Goal: Information Seeking & Learning: Learn about a topic

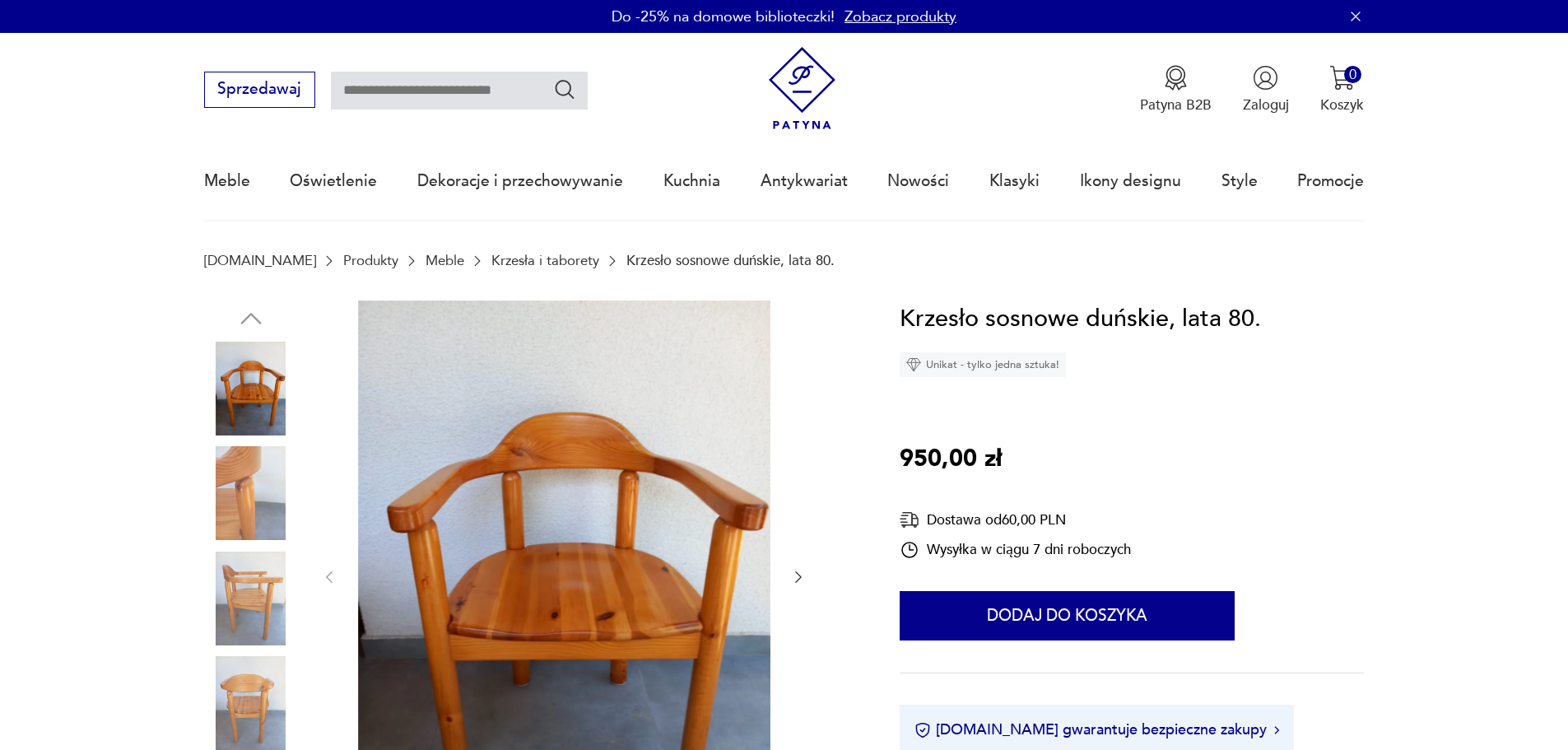
click at [253, 481] on img at bounding box center [251, 493] width 94 height 94
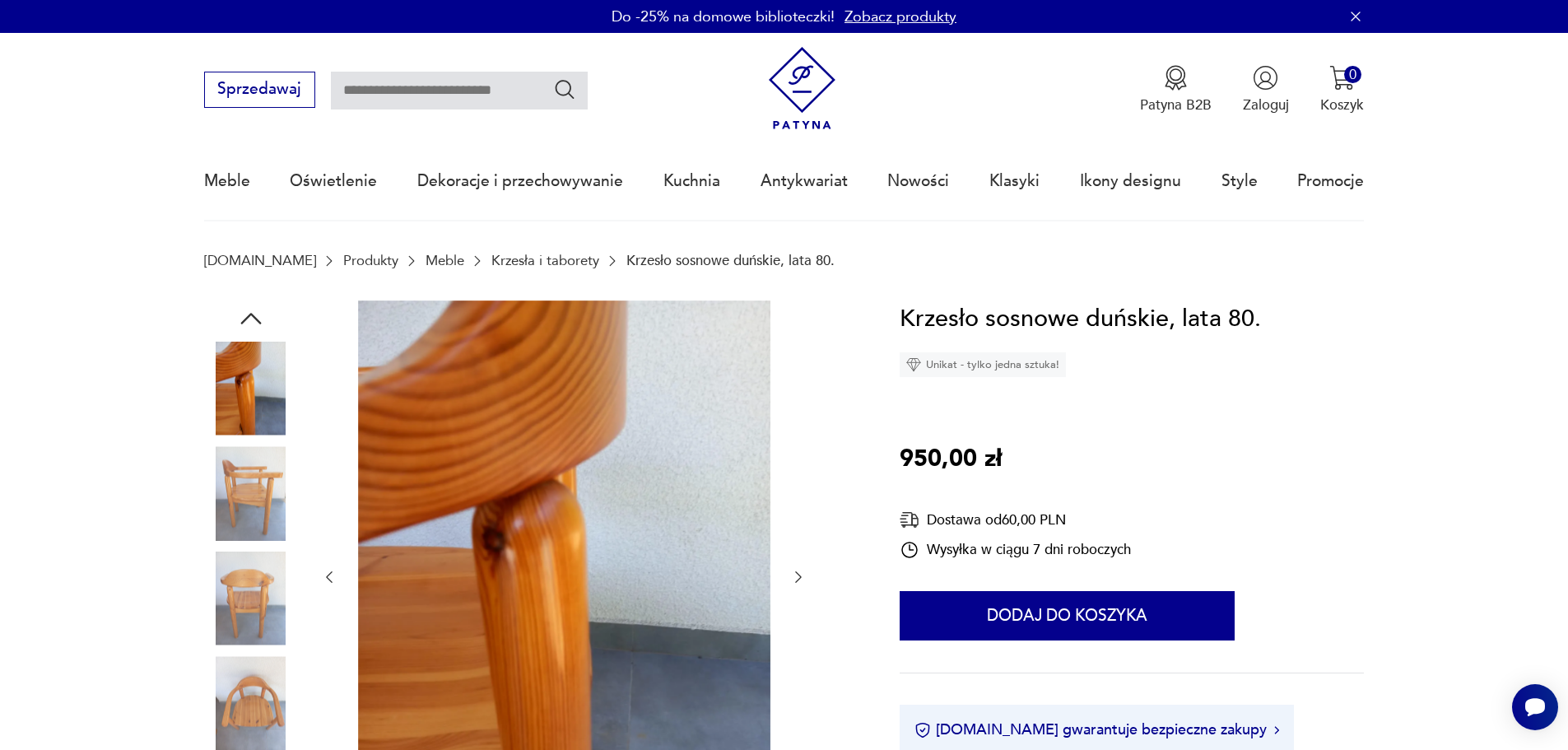
click at [246, 524] on img at bounding box center [251, 493] width 94 height 94
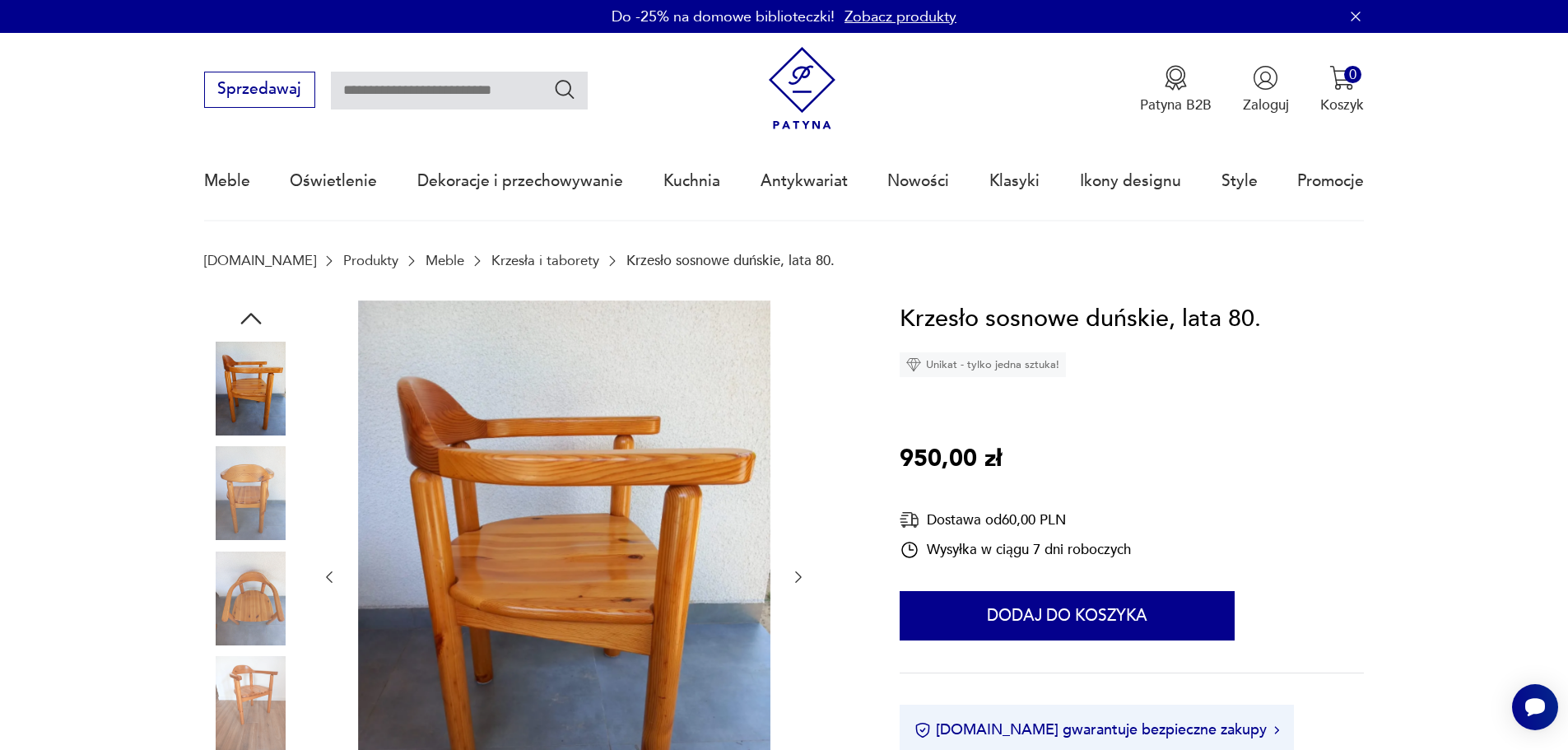
click at [254, 589] on img at bounding box center [251, 599] width 94 height 94
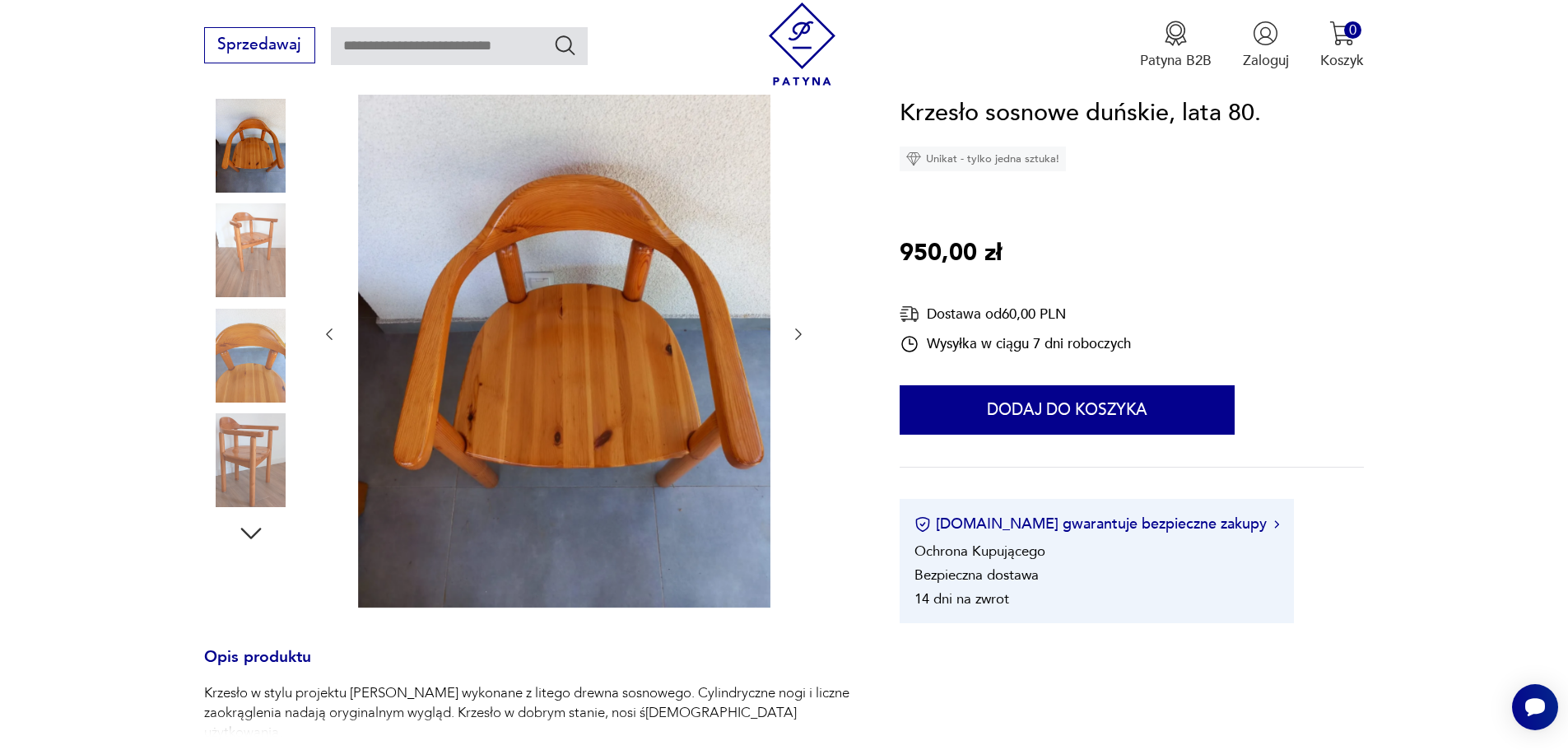
scroll to position [247, 0]
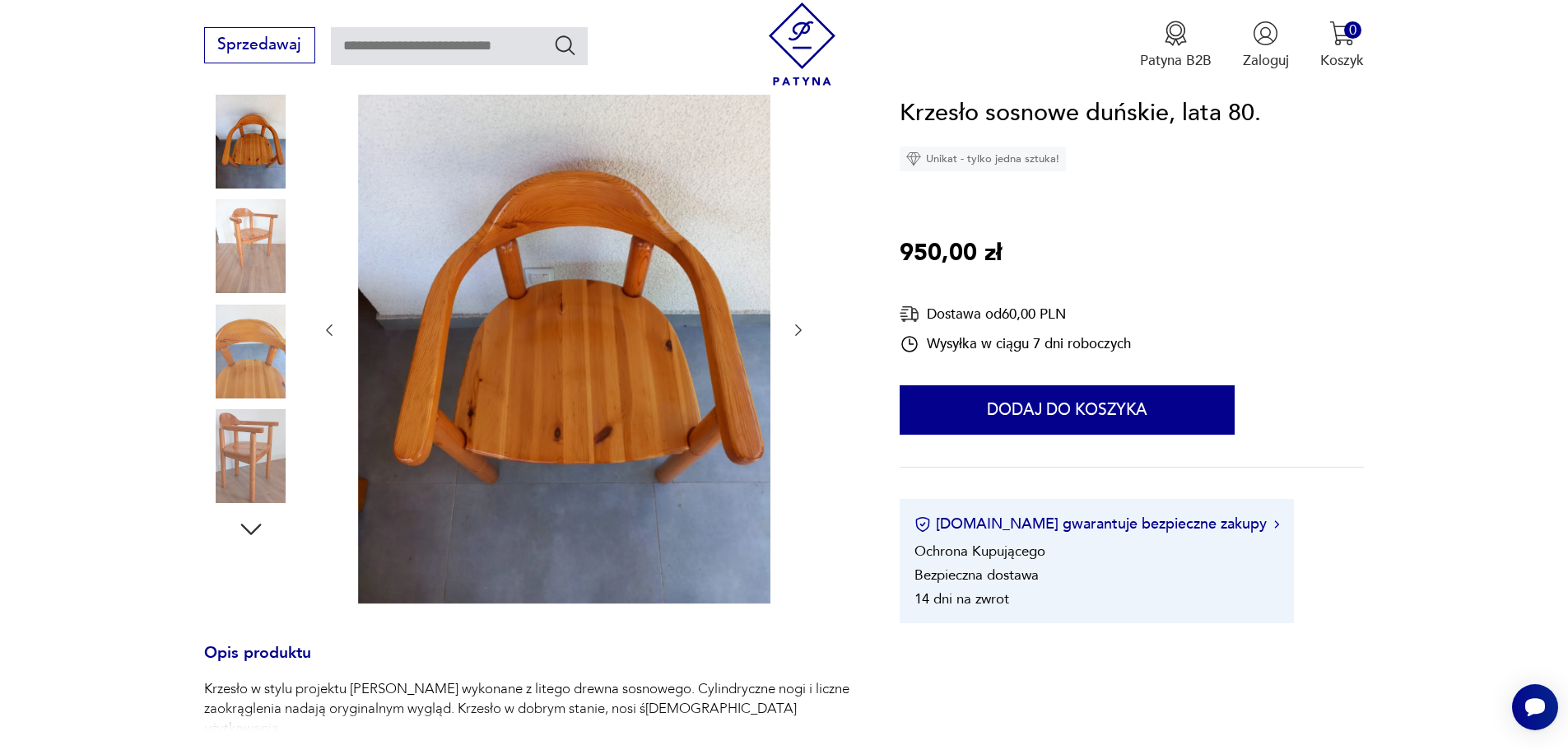
click at [264, 353] on img at bounding box center [251, 351] width 94 height 94
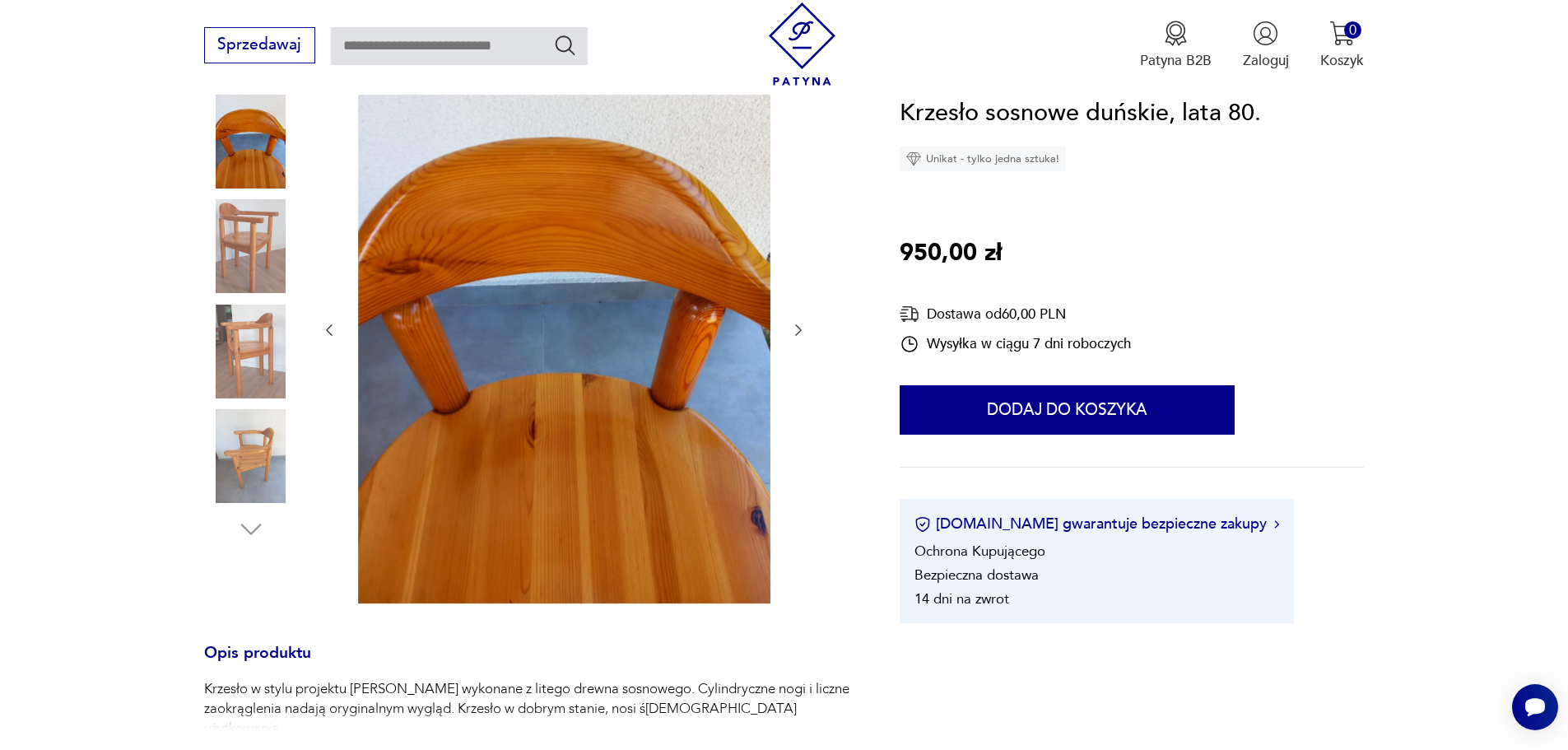
click at [242, 401] on div at bounding box center [251, 353] width 94 height 98
click at [250, 480] on img at bounding box center [251, 455] width 94 height 94
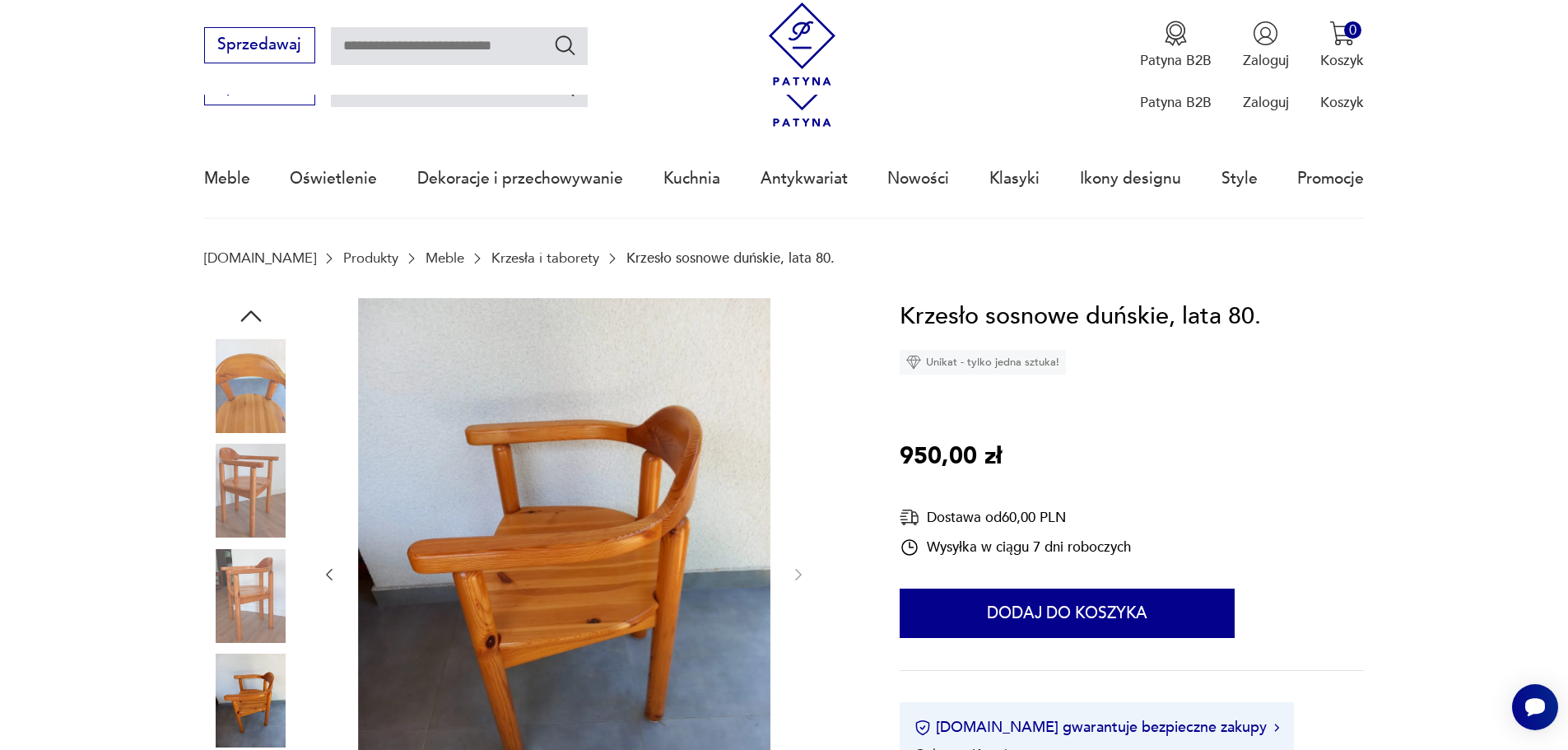
scroll to position [0, 0]
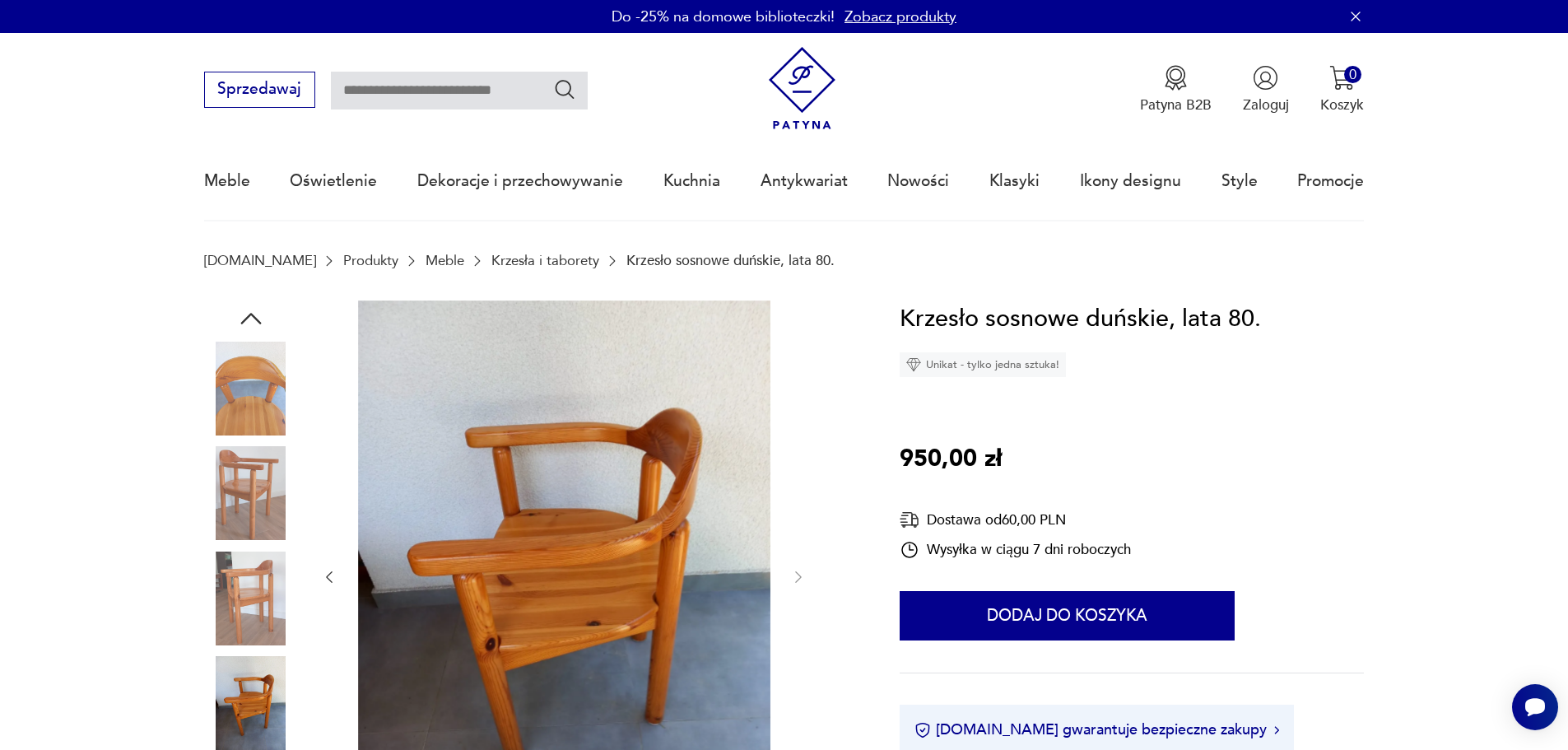
click at [245, 315] on icon "button" at bounding box center [251, 319] width 30 height 30
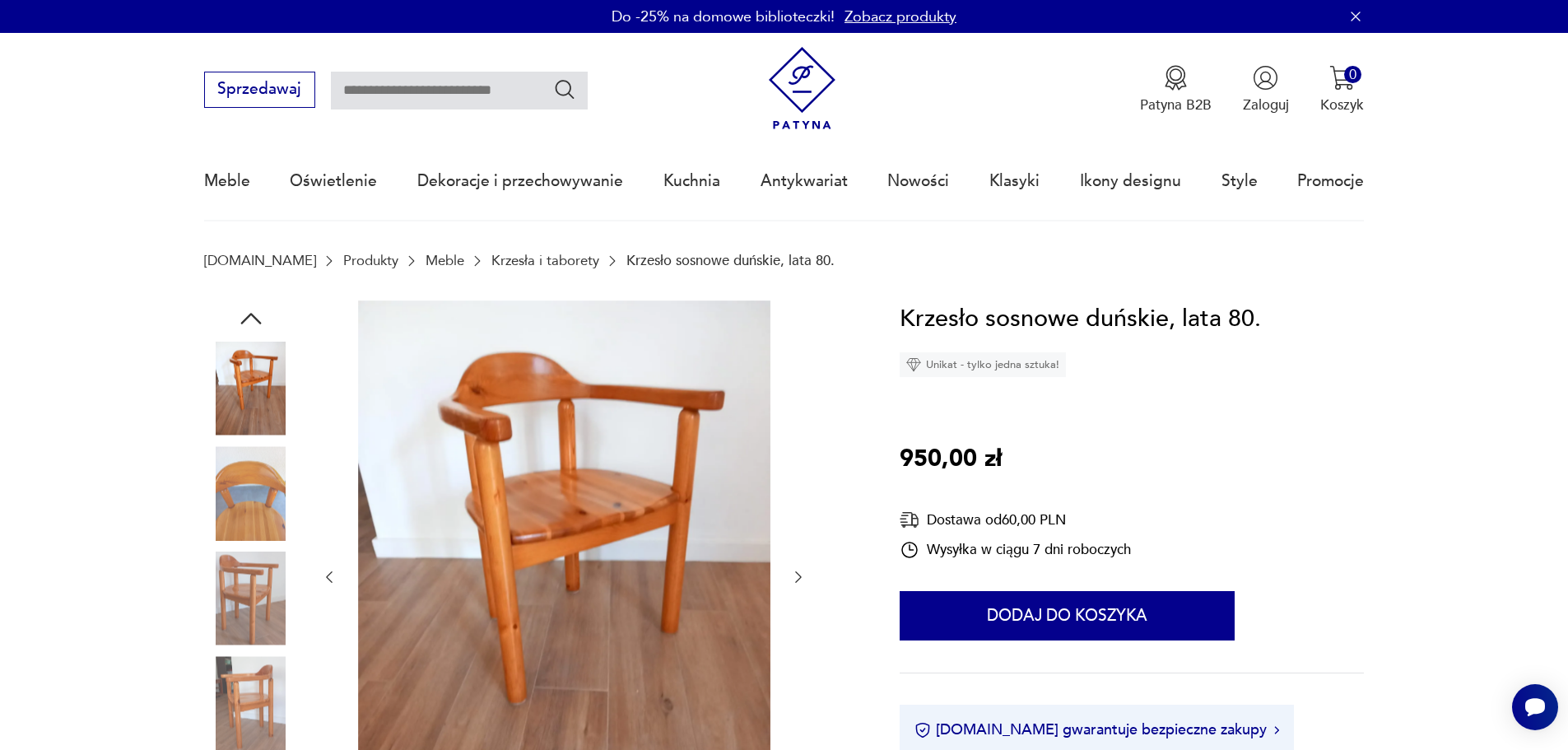
click at [245, 315] on icon "button" at bounding box center [251, 319] width 30 height 30
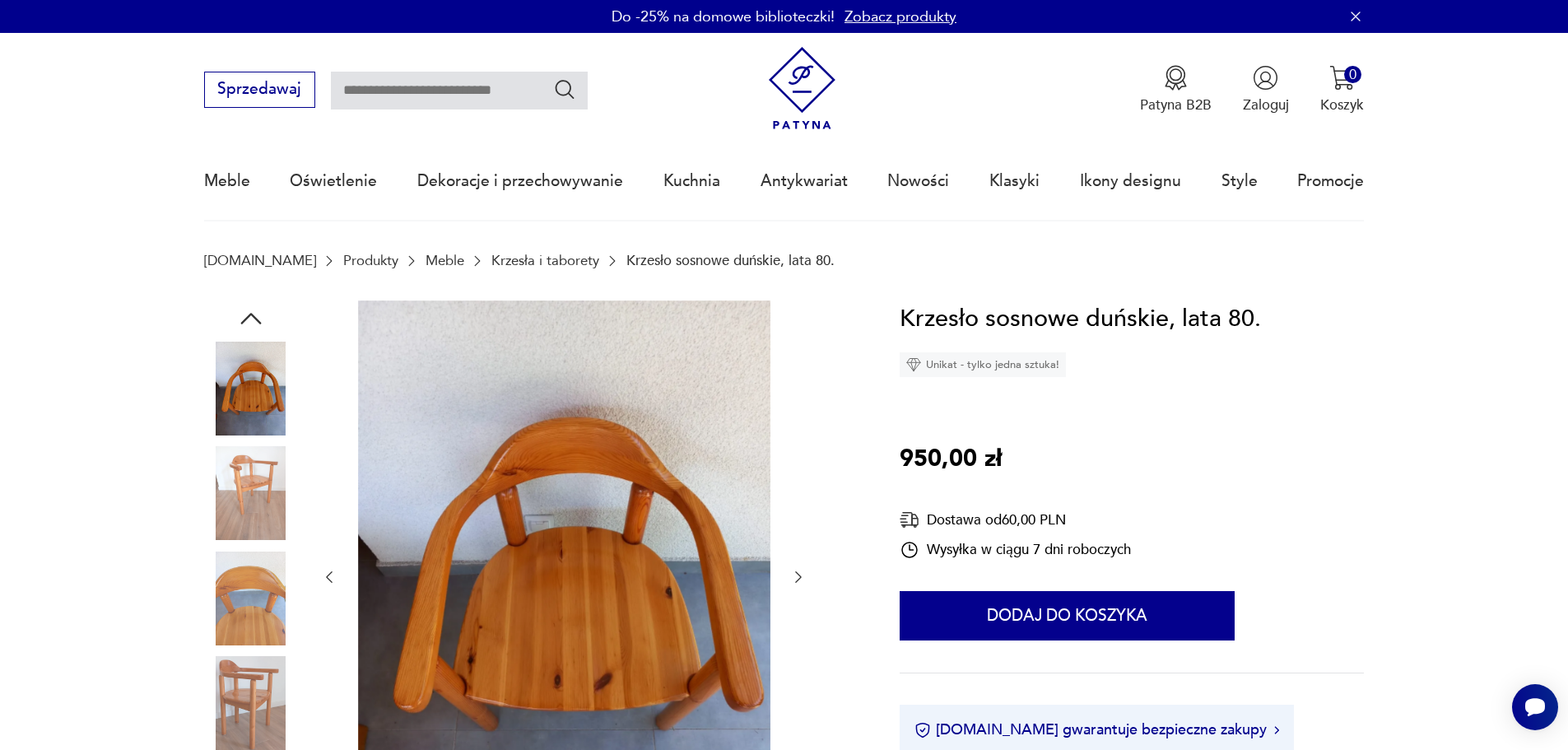
click at [245, 315] on icon "button" at bounding box center [251, 319] width 30 height 30
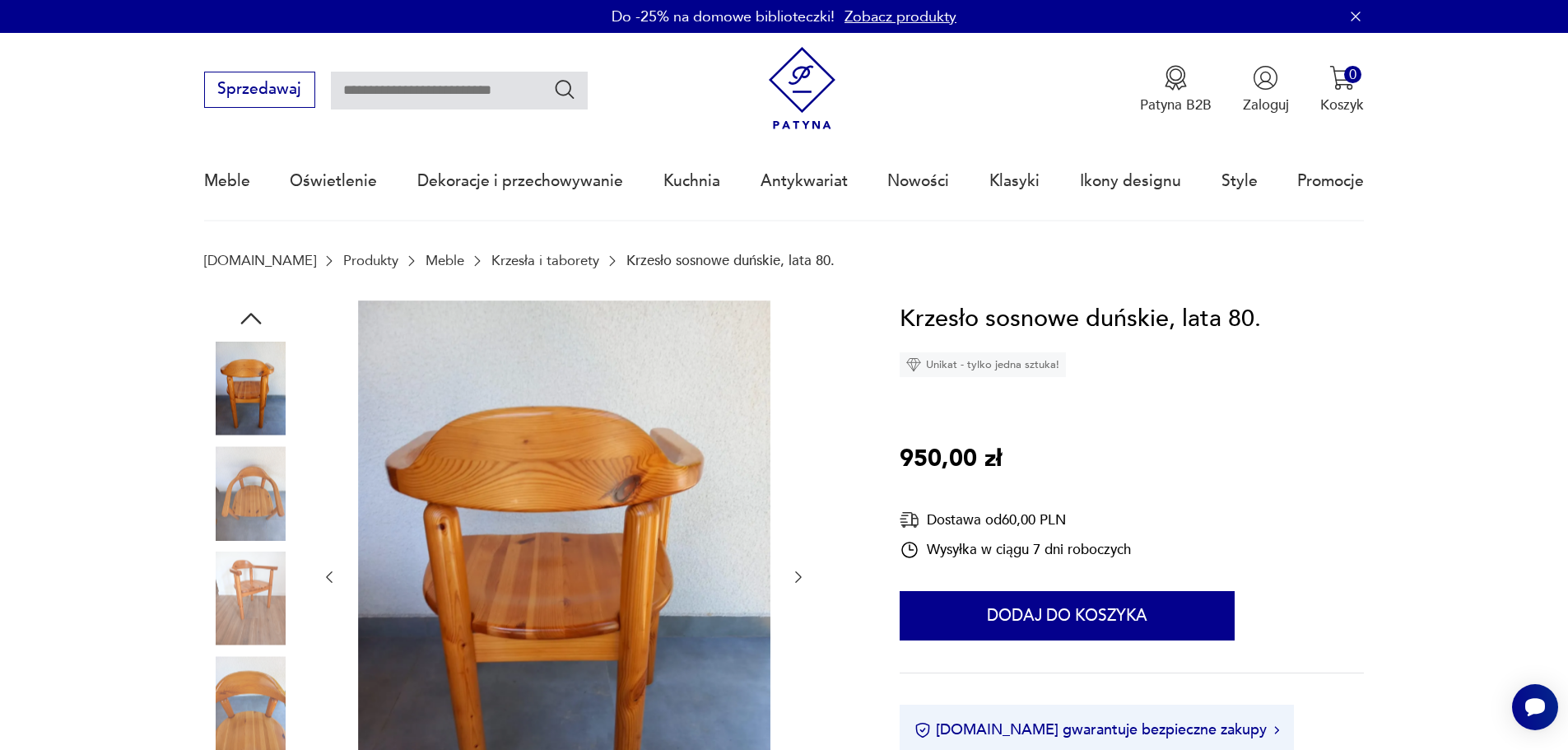
click at [245, 315] on icon "button" at bounding box center [251, 319] width 30 height 30
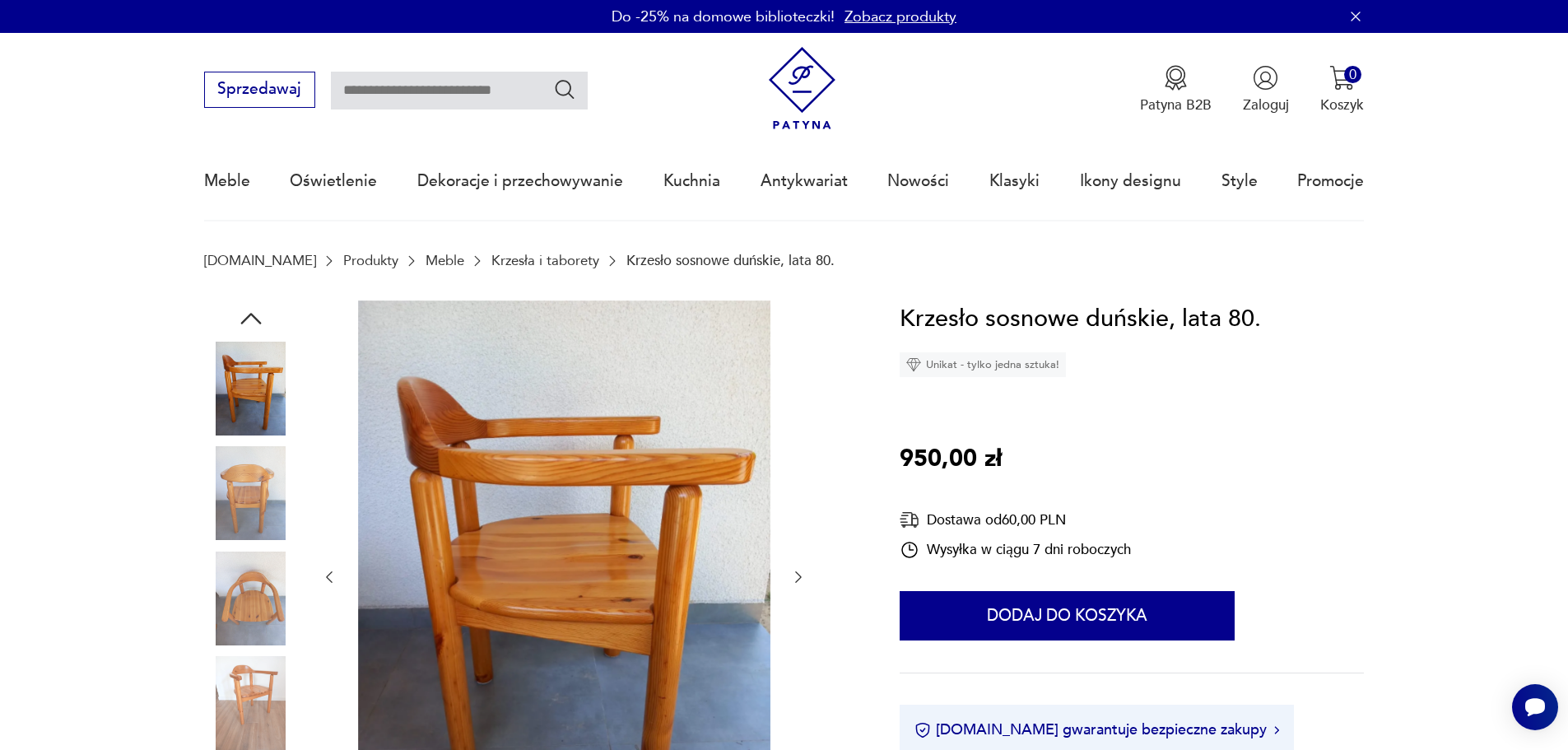
click at [245, 315] on icon "button" at bounding box center [251, 319] width 30 height 30
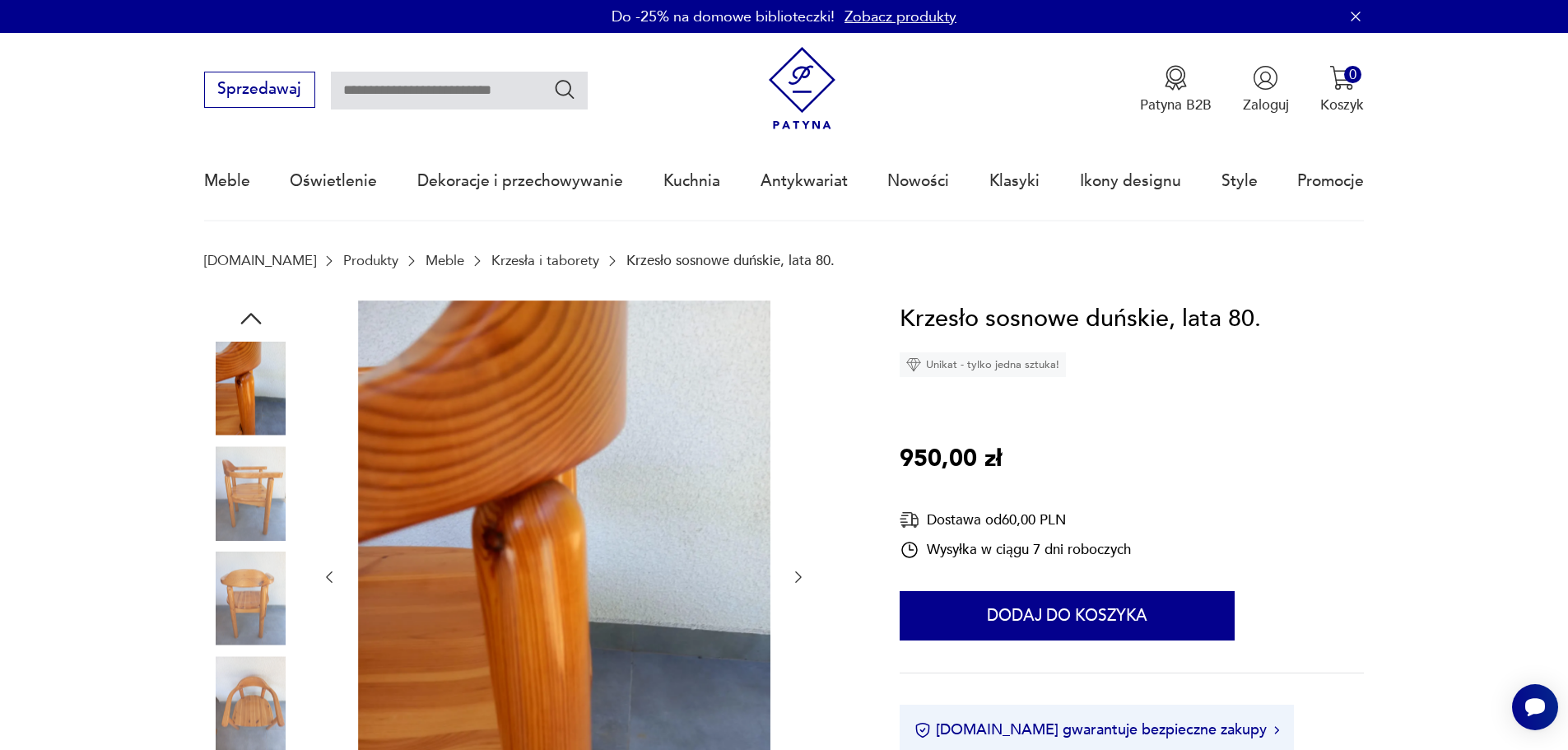
click at [245, 315] on icon "button" at bounding box center [251, 319] width 30 height 30
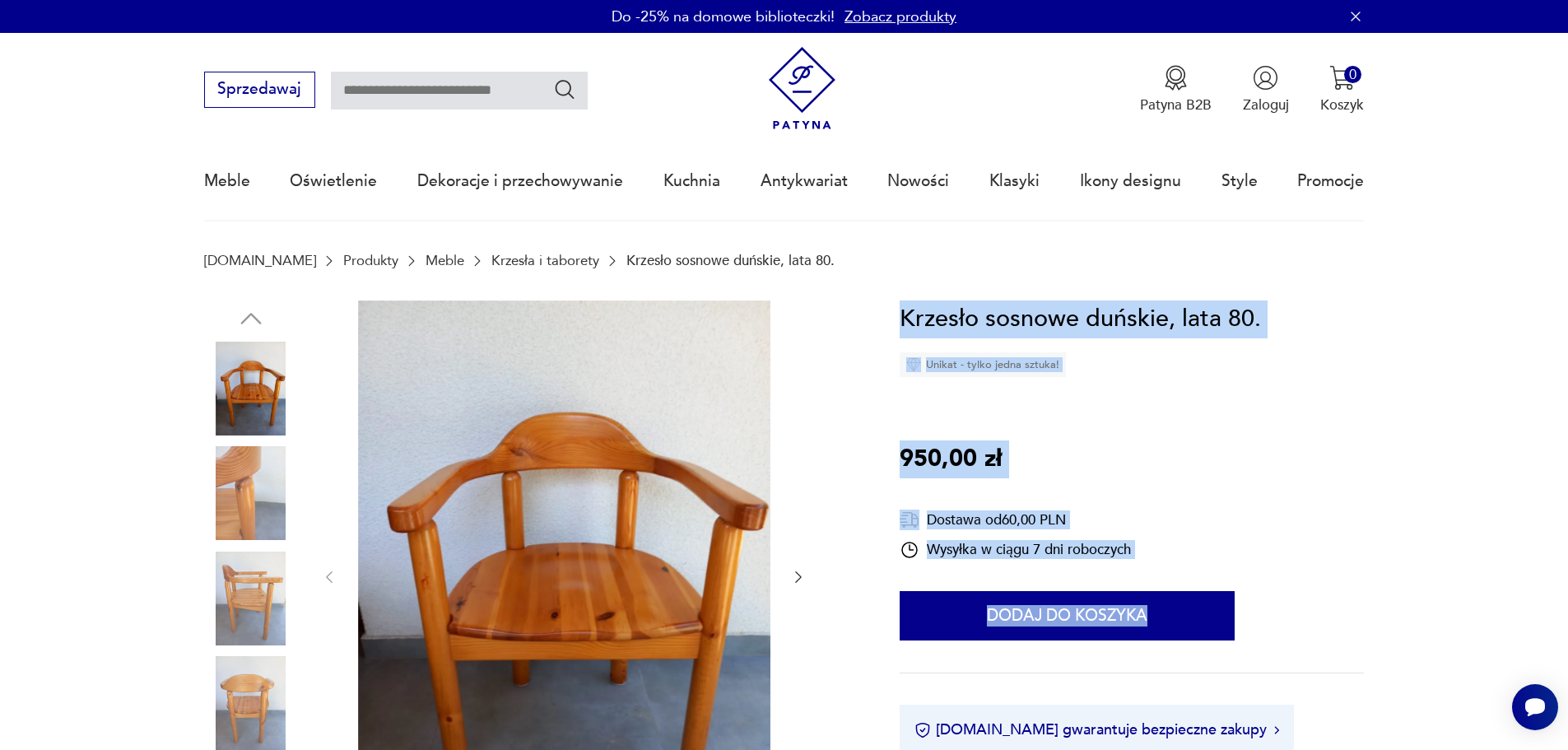
drag, startPoint x: 885, startPoint y: 312, endPoint x: 1248, endPoint y: 554, distance: 436.3
click at [1263, 541] on div "Krzesło sosnowe duńskie, lata 80. Unikat - tylko jedna sztuka! 950,00 zł Dostaw…" at bounding box center [1131, 565] width 464 height 530
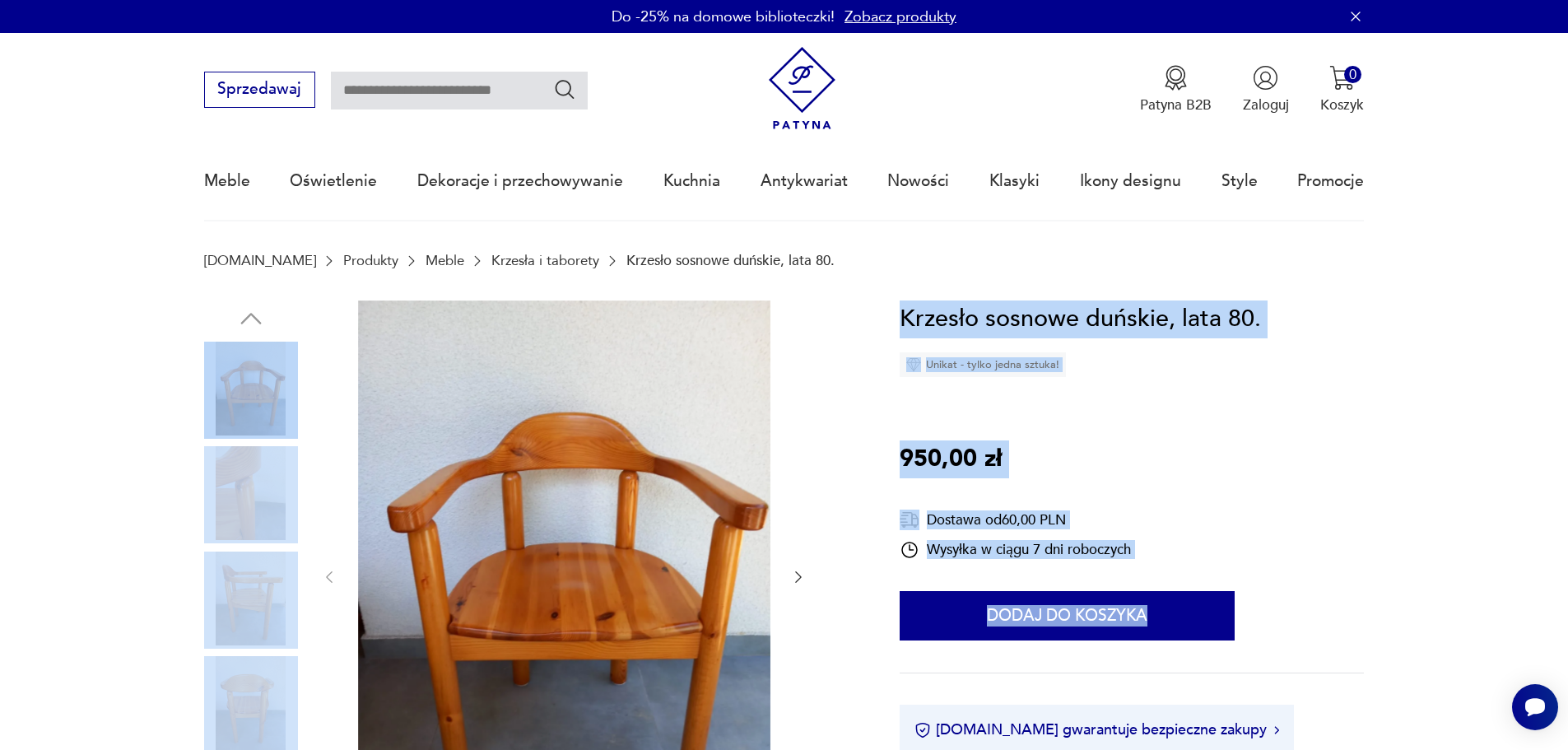
drag, startPoint x: 1337, startPoint y: 559, endPoint x: 834, endPoint y: 317, distance: 558.2
click at [1300, 409] on div "Krzesło sosnowe duńskie, lata 80. Unikat - tylko jedna sztuka! 950,00 zł Dostaw…" at bounding box center [1131, 565] width 464 height 530
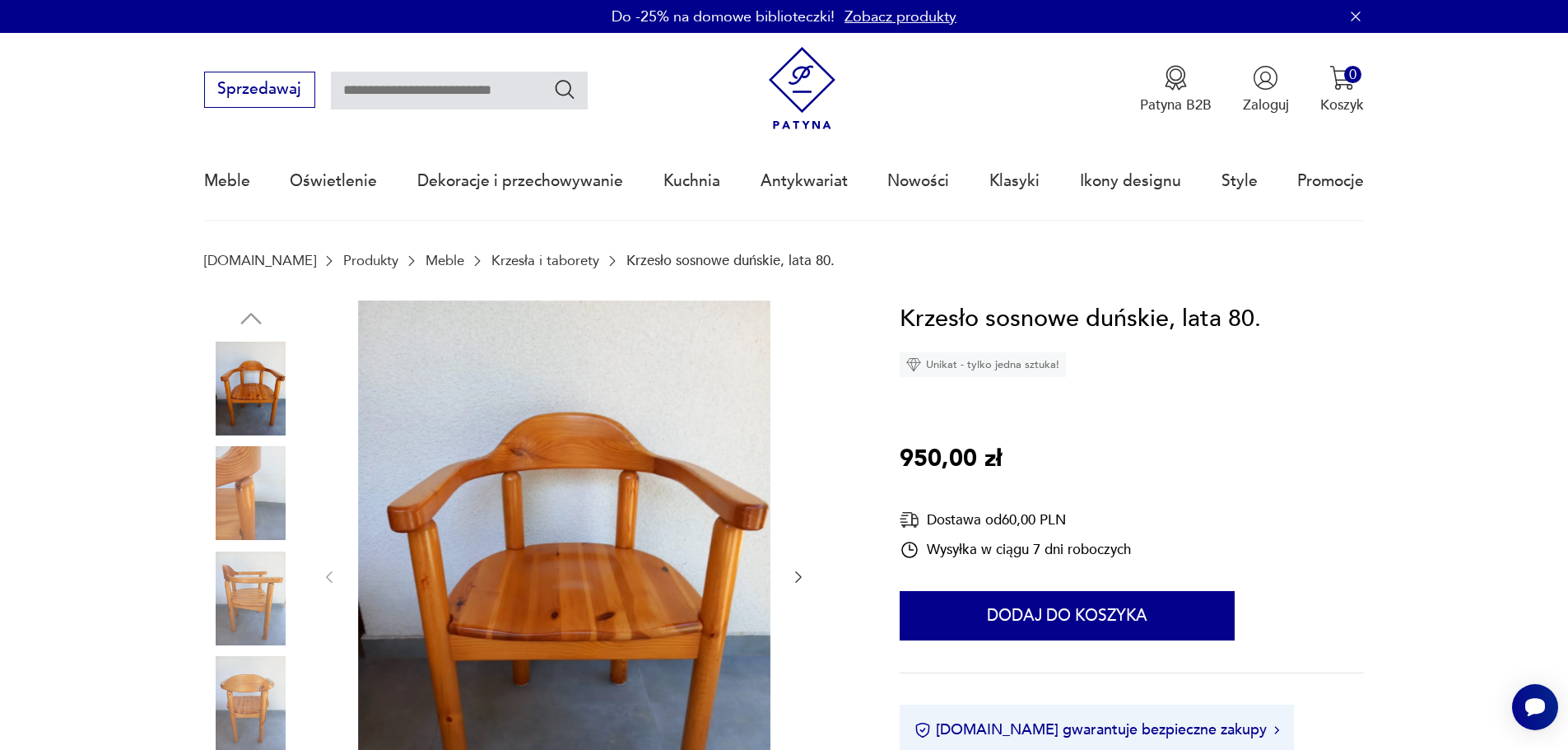
click at [256, 489] on img at bounding box center [251, 493] width 94 height 94
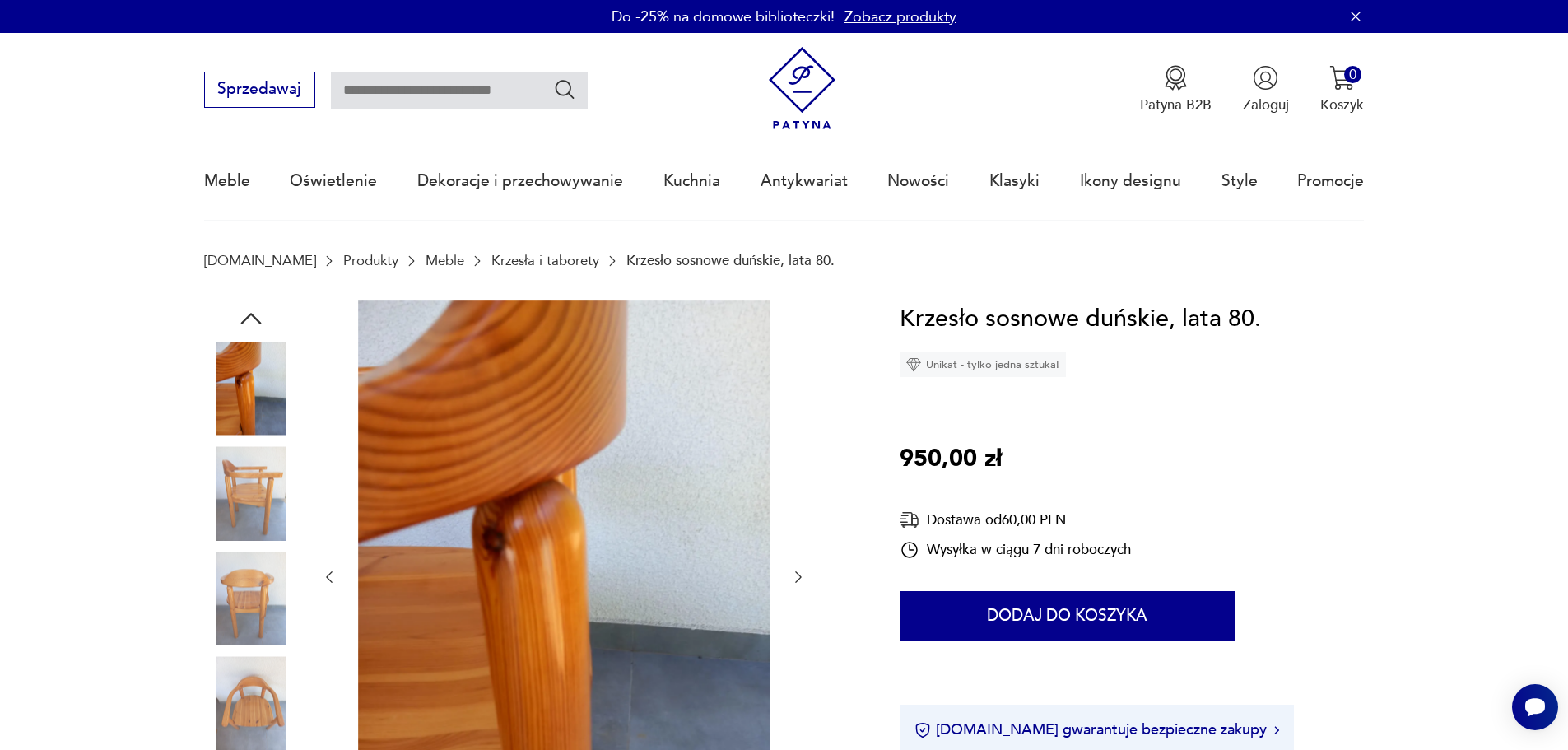
click at [263, 571] on img at bounding box center [251, 599] width 94 height 94
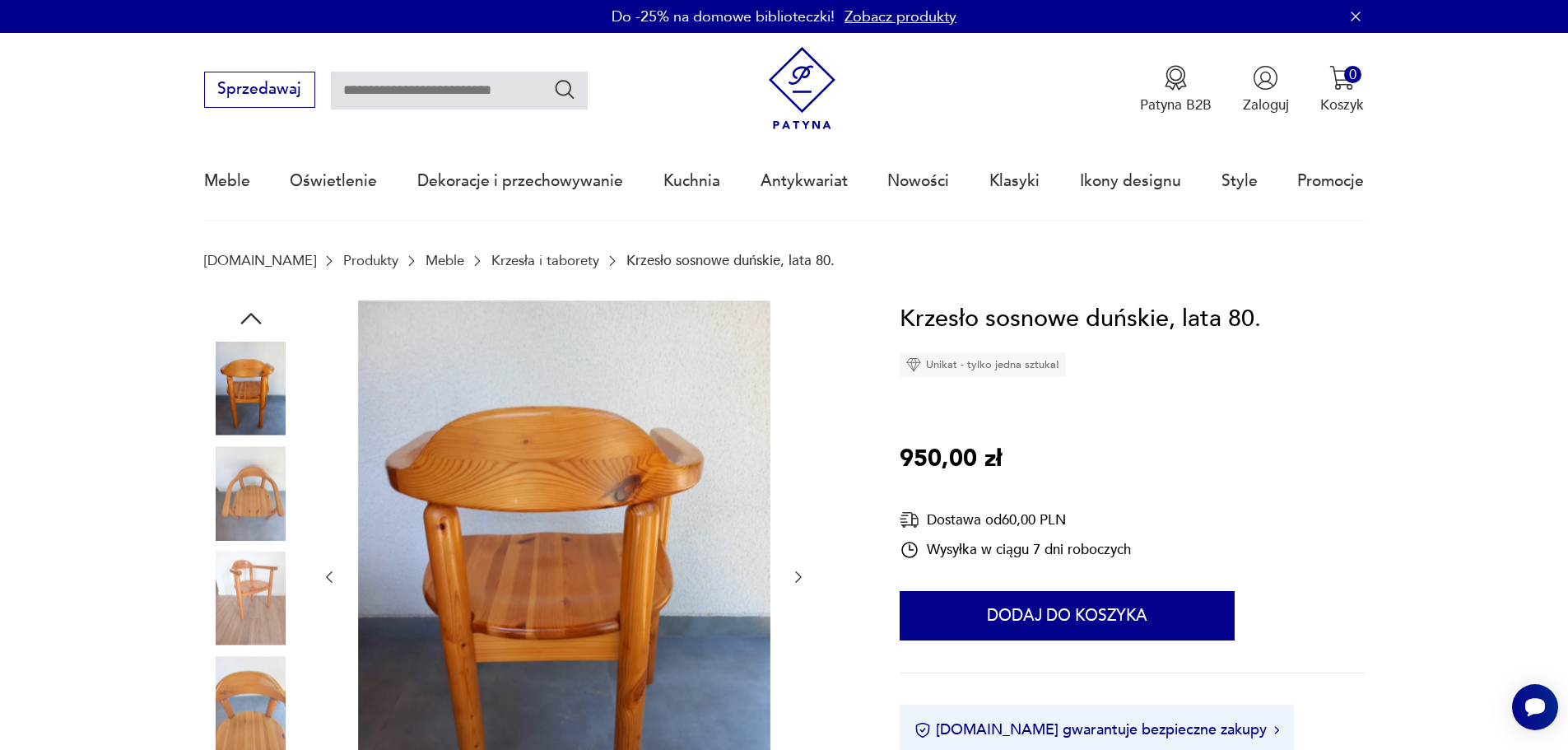
click at [247, 502] on img at bounding box center [251, 493] width 94 height 94
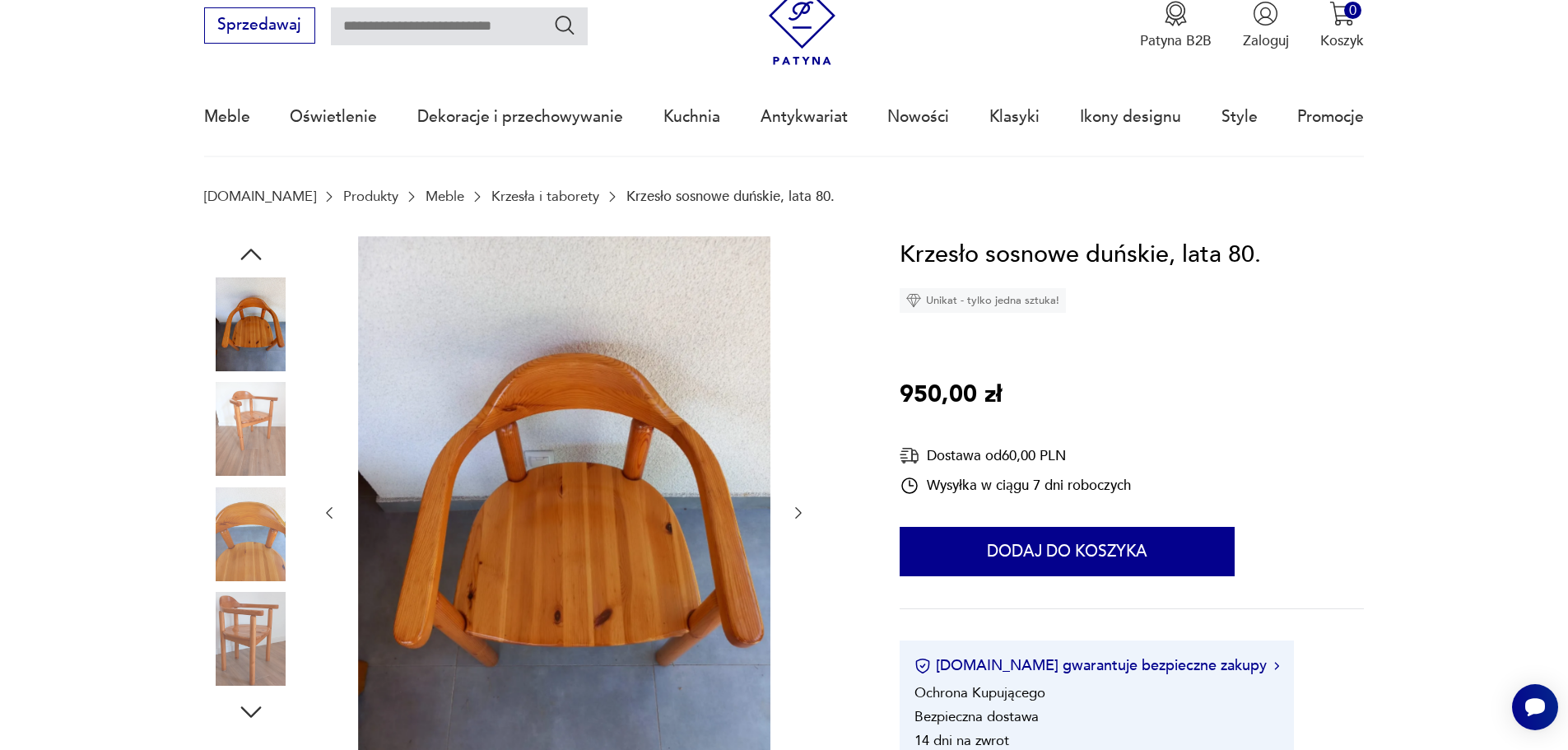
scroll to position [83, 0]
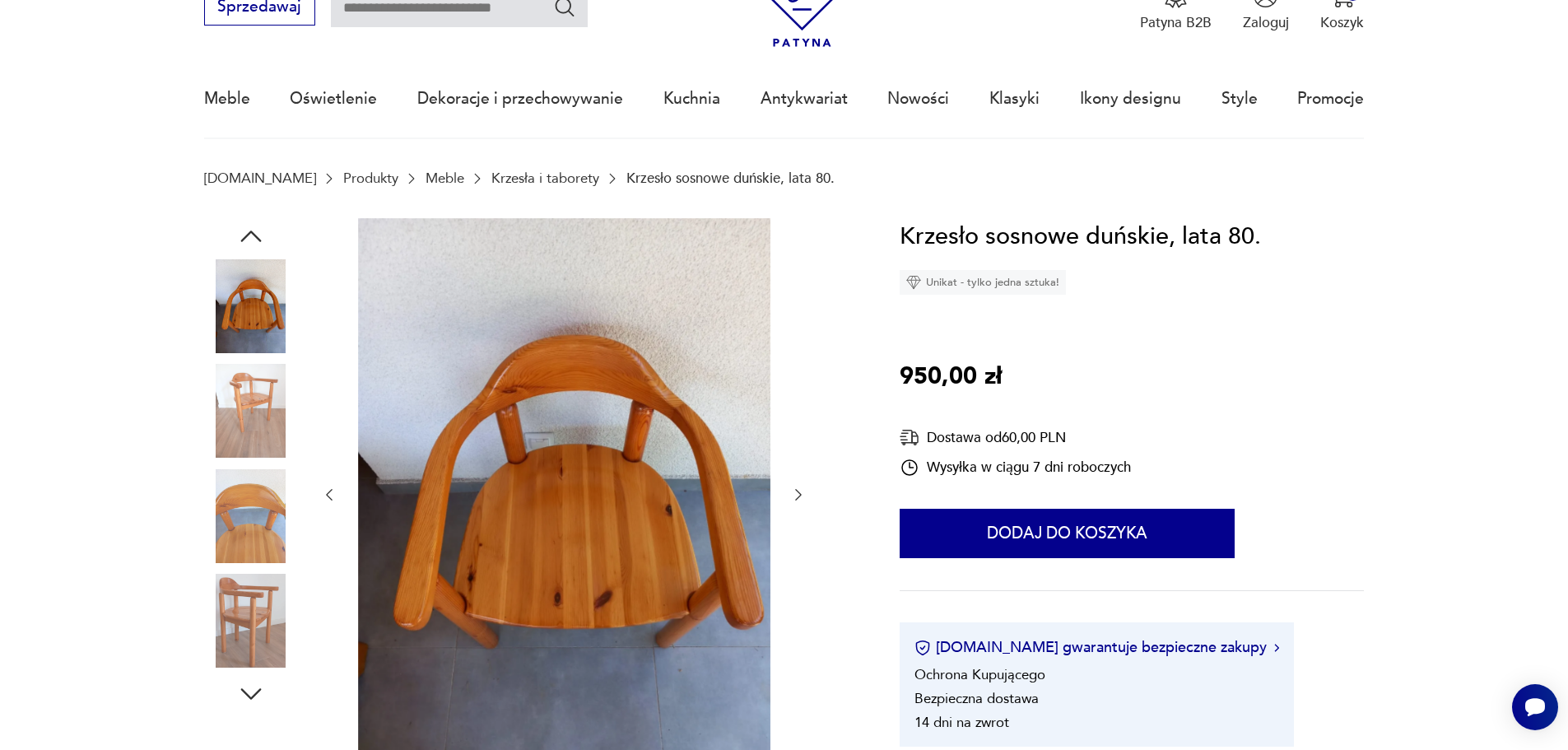
click at [253, 529] on img at bounding box center [251, 516] width 94 height 94
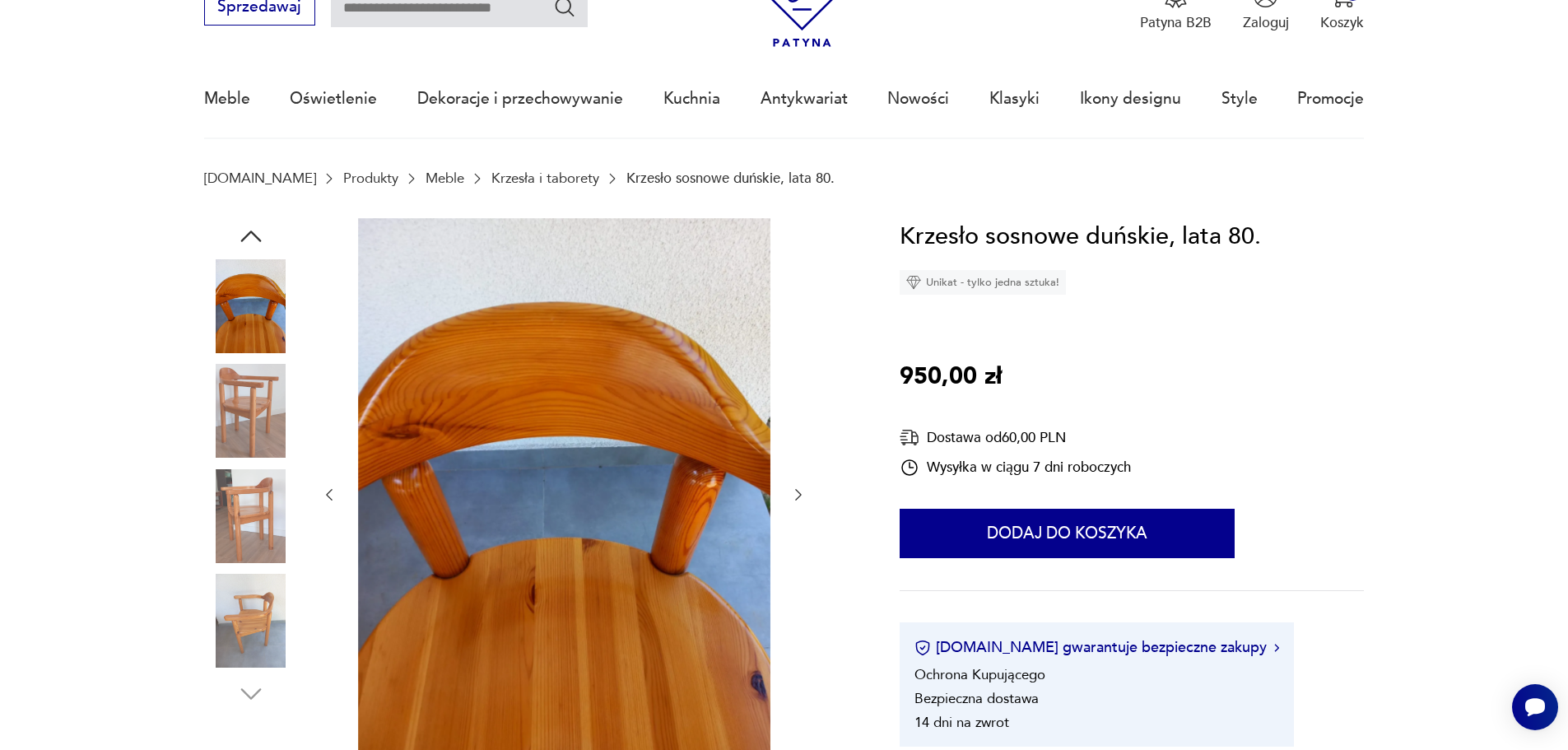
click at [252, 513] on img at bounding box center [251, 516] width 94 height 94
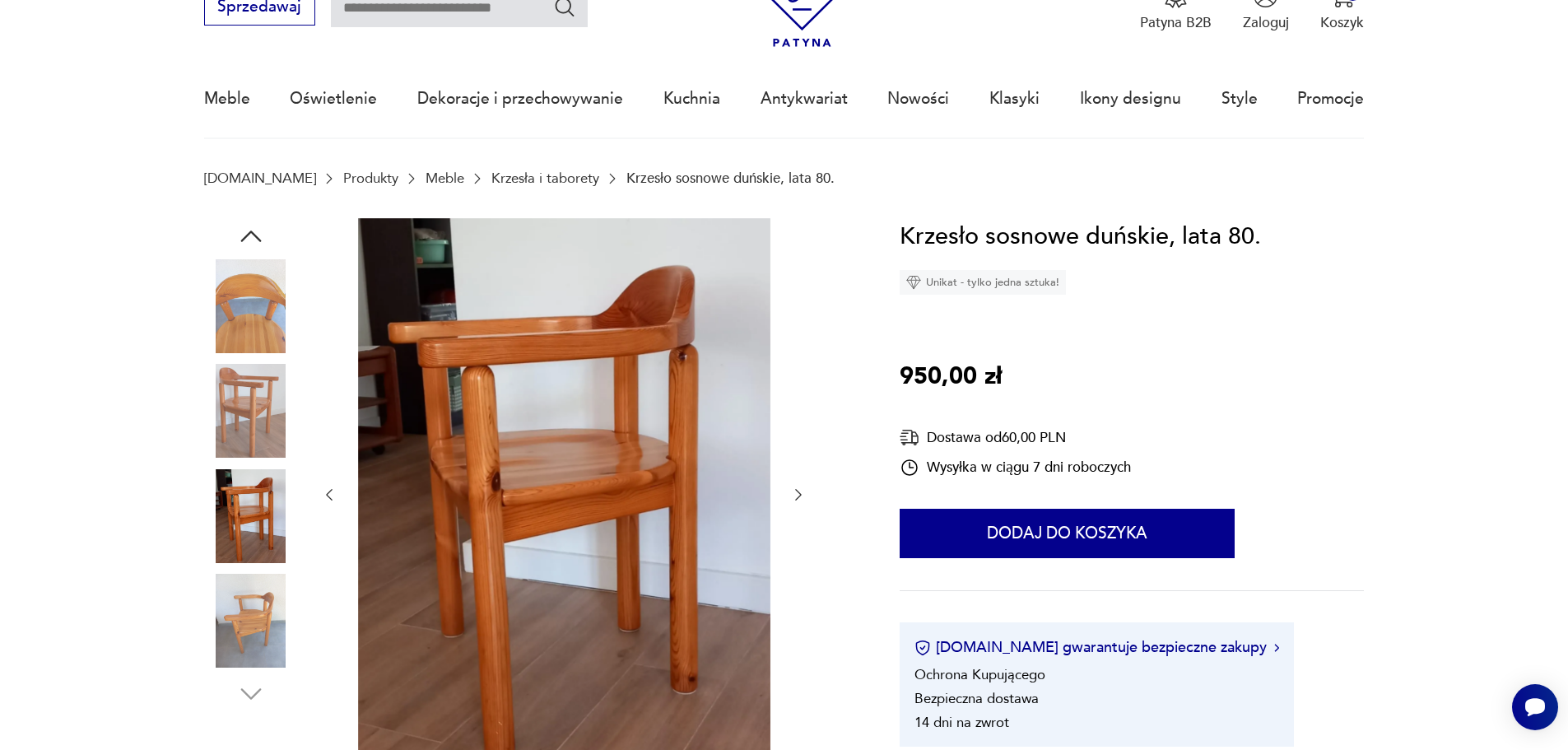
click at [244, 601] on img at bounding box center [251, 621] width 94 height 94
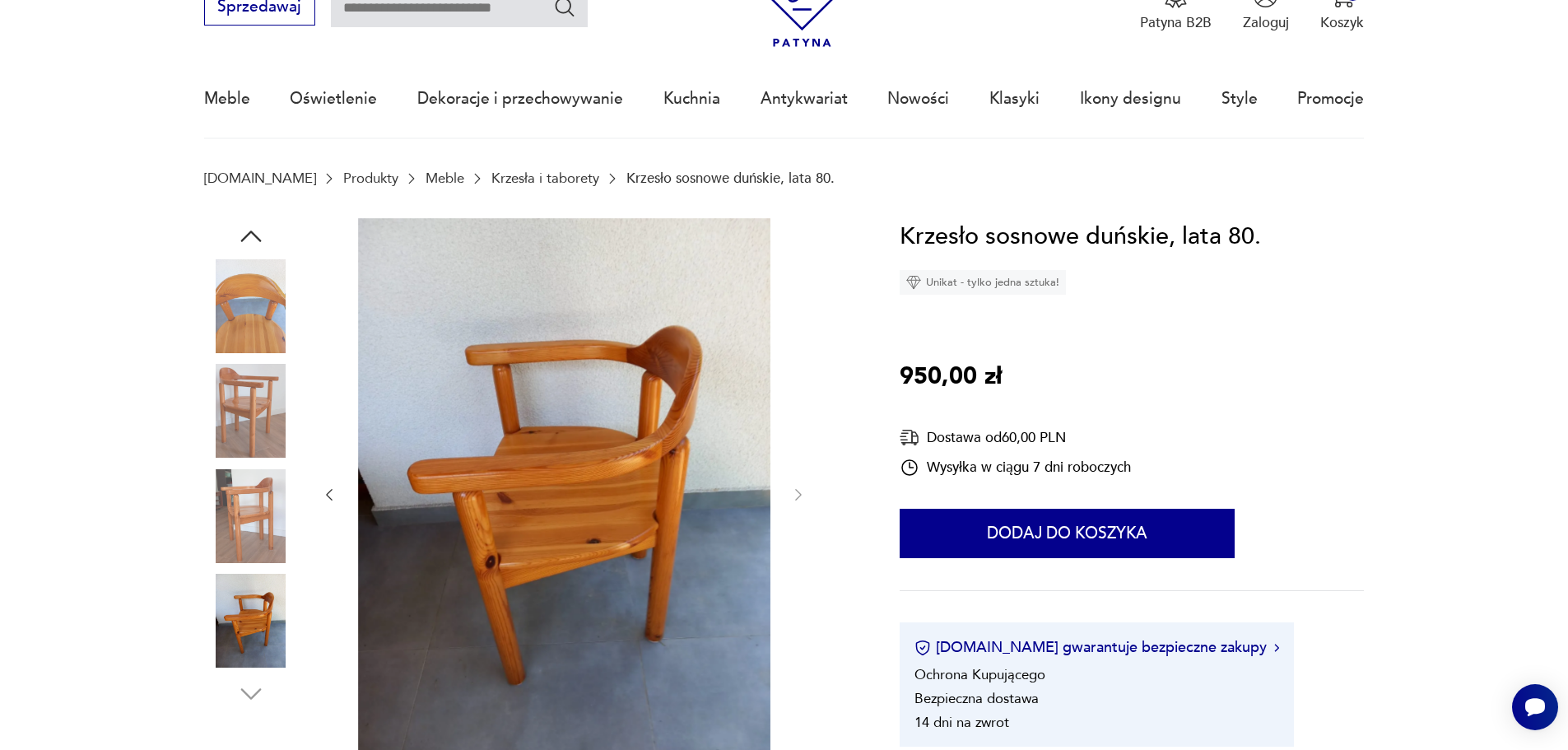
click at [245, 403] on img at bounding box center [251, 411] width 94 height 94
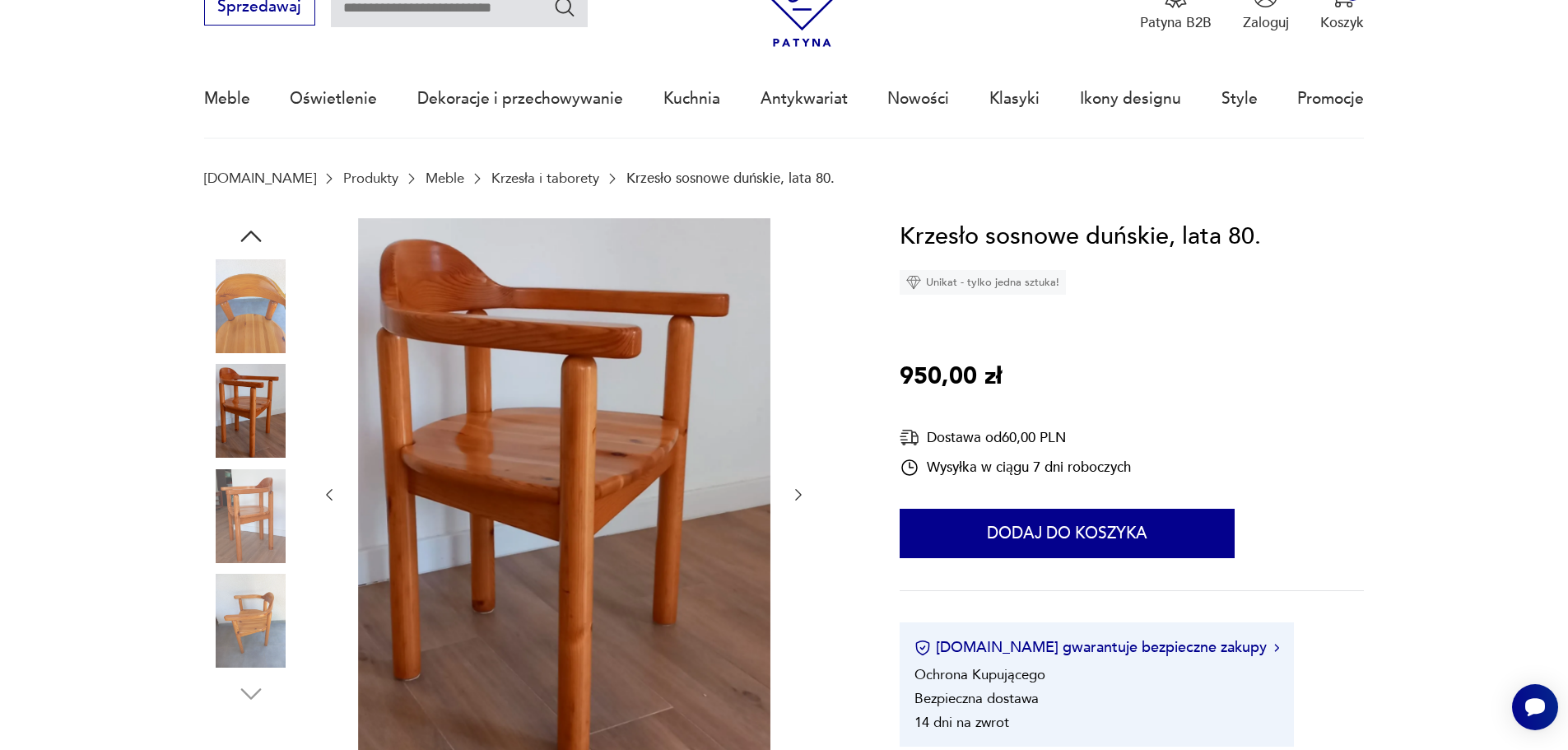
click at [232, 503] on img at bounding box center [251, 516] width 94 height 94
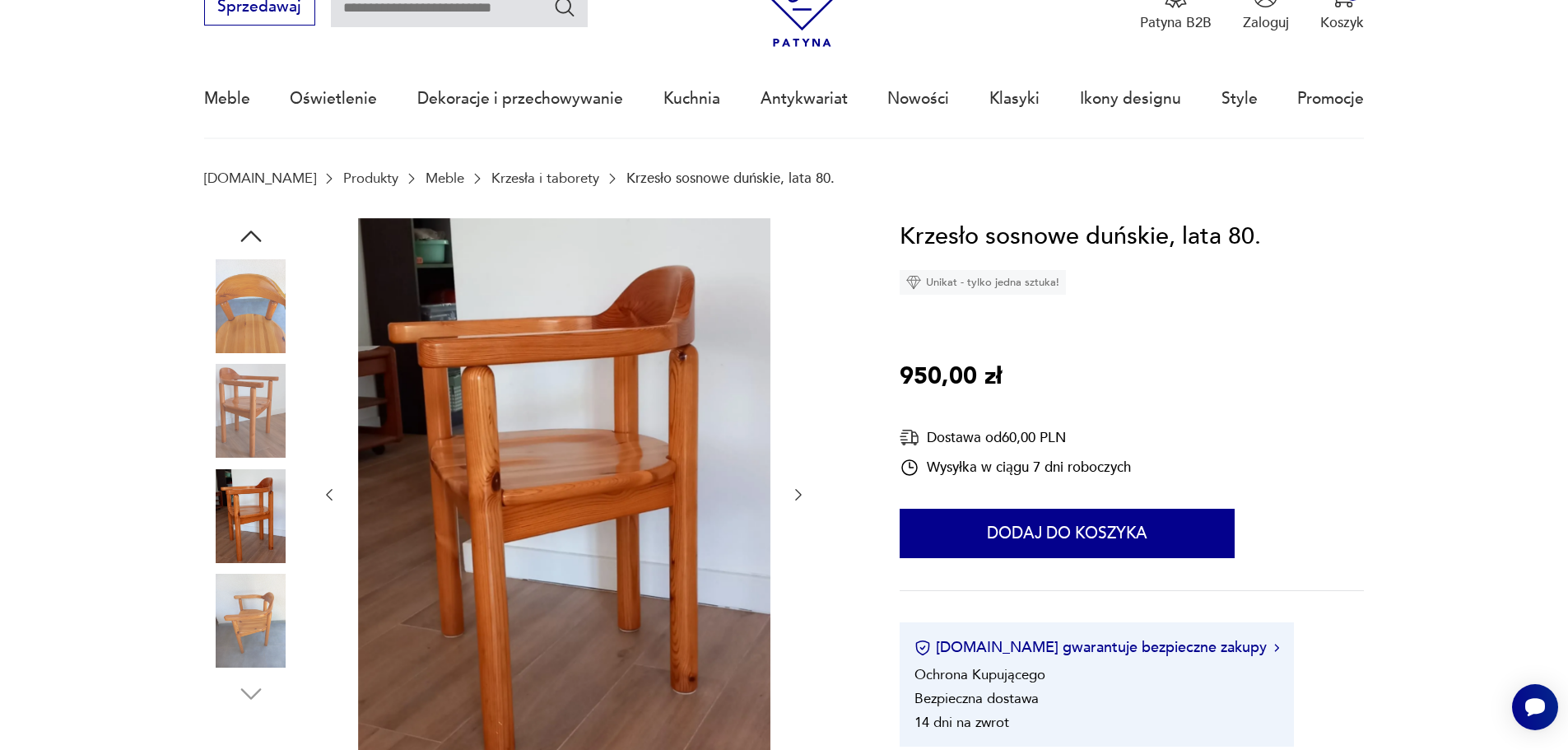
click at [249, 608] on img at bounding box center [251, 621] width 94 height 94
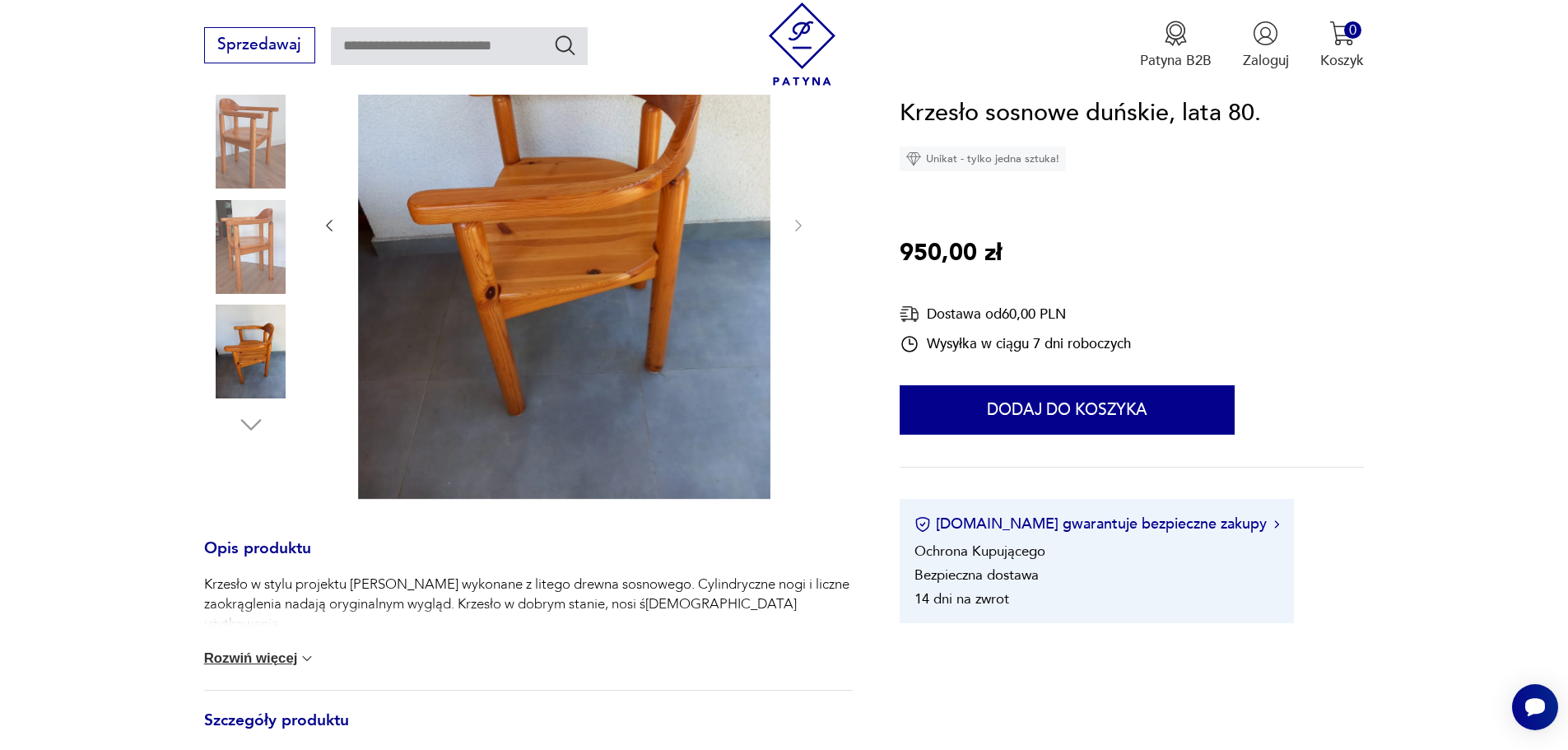
scroll to position [412, 0]
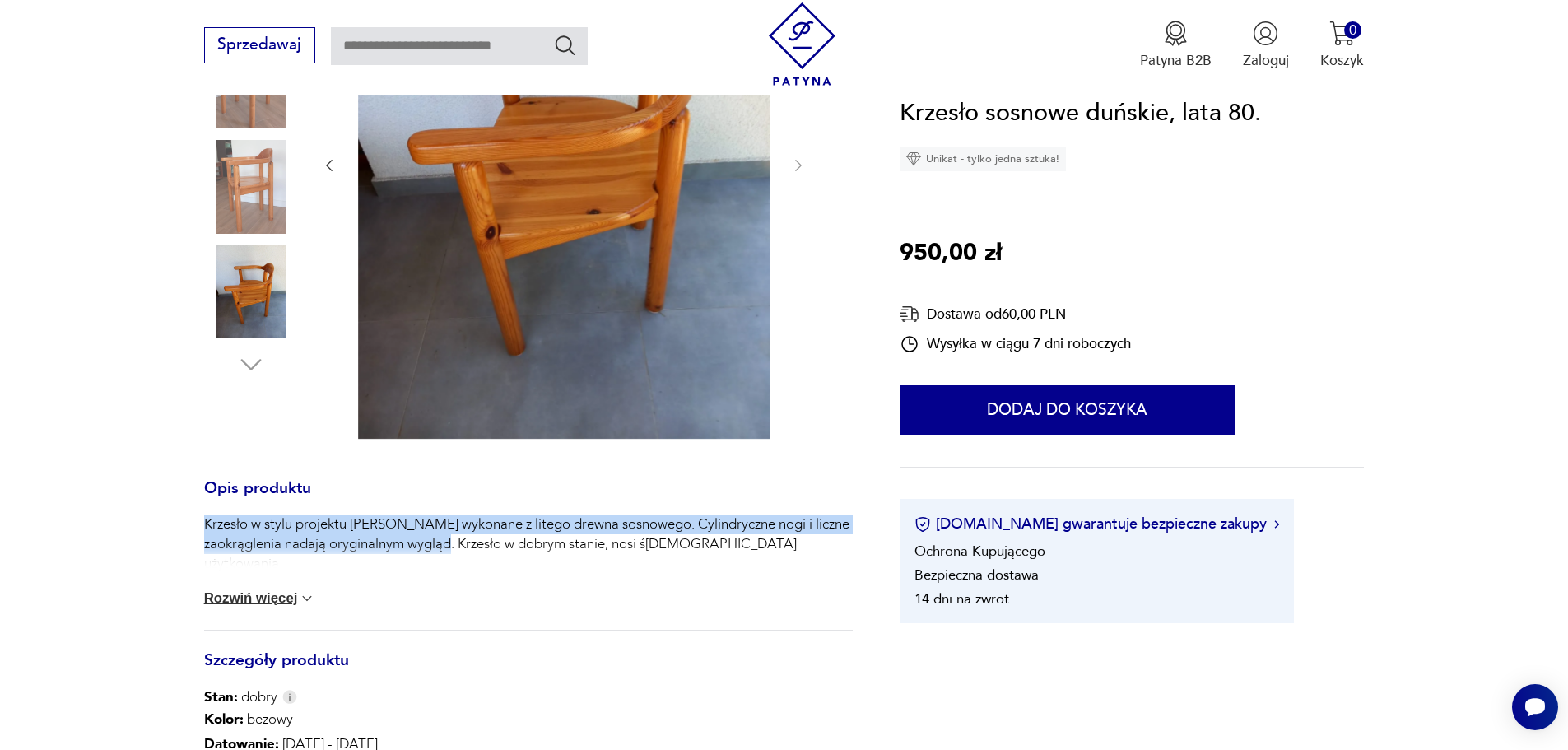
drag, startPoint x: 417, startPoint y: 506, endPoint x: 454, endPoint y: 565, distance: 69.6
click at [454, 565] on div "Opis produktu Krzesło w stylu projektu [PERSON_NAME] wykonane z litego drewna s…" at bounding box center [529, 759] width 648 height 555
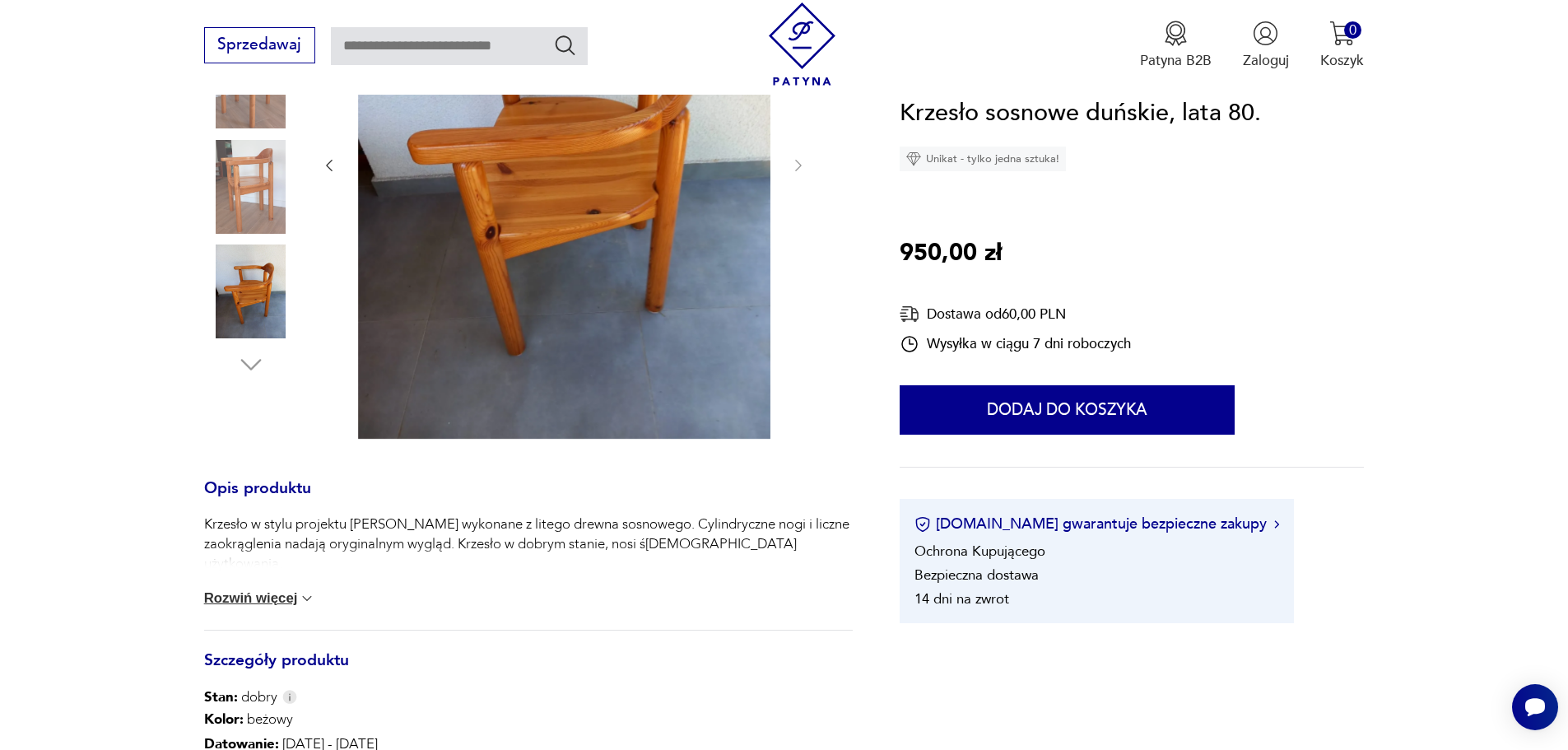
click at [468, 562] on div "Krzesło w stylu projektu [PERSON_NAME] wykonane z litego drewna sosnowego. Cyli…" at bounding box center [529, 543] width 648 height 56
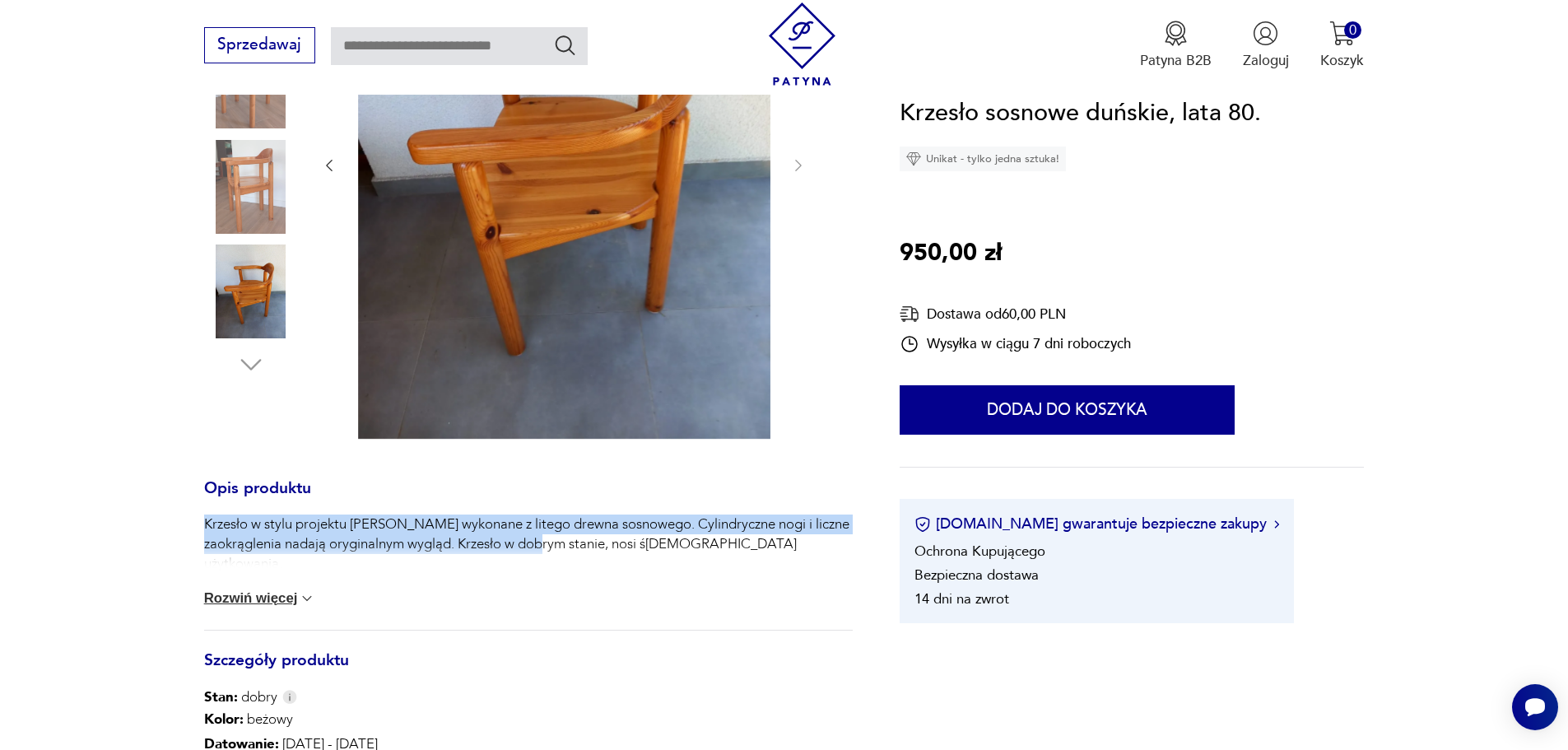
drag, startPoint x: 545, startPoint y: 555, endPoint x: 336, endPoint y: 507, distance: 214.4
click at [333, 508] on div "Opis produktu Krzesło w stylu projektu [PERSON_NAME] wykonane z litego drewna s…" at bounding box center [529, 759] width 648 height 555
click at [426, 520] on p "Krzesło w stylu projektu [PERSON_NAME] wykonane z litego drewna sosnowego. Cyli…" at bounding box center [529, 545] width 648 height 59
